Goal: Navigation & Orientation: Find specific page/section

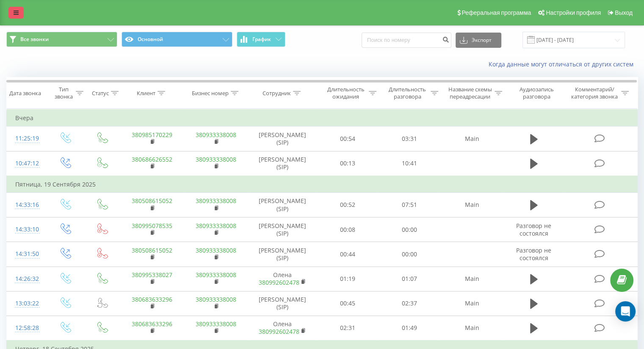
click at [19, 15] on link at bounding box center [15, 13] width 15 height 12
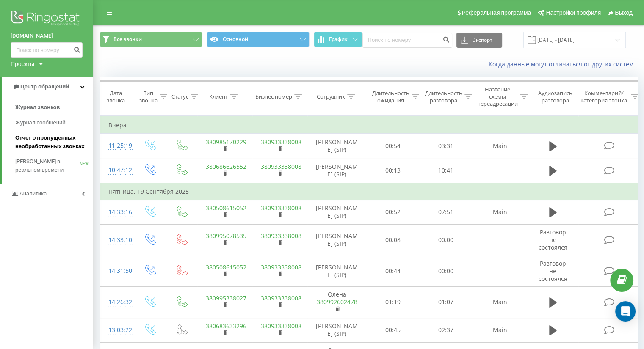
click at [49, 139] on span "Отчет о пропущенных необработанных звонках" at bounding box center [52, 142] width 74 height 17
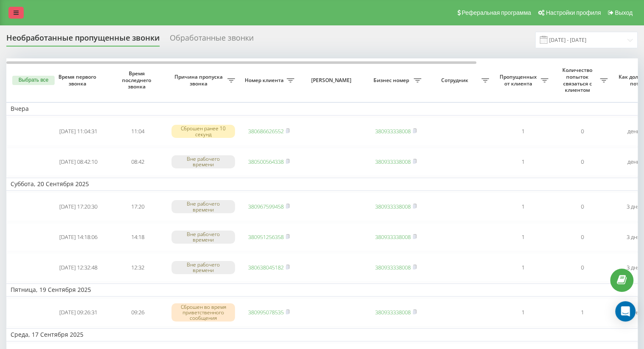
click at [16, 16] on link at bounding box center [15, 13] width 15 height 12
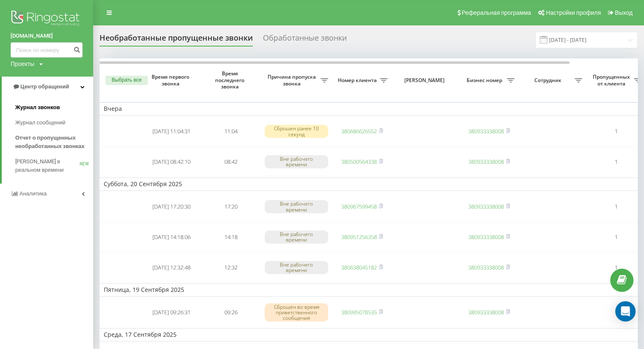
click at [57, 106] on span "Журнал звонков" at bounding box center [37, 107] width 44 height 8
